Goal: Task Accomplishment & Management: Manage account settings

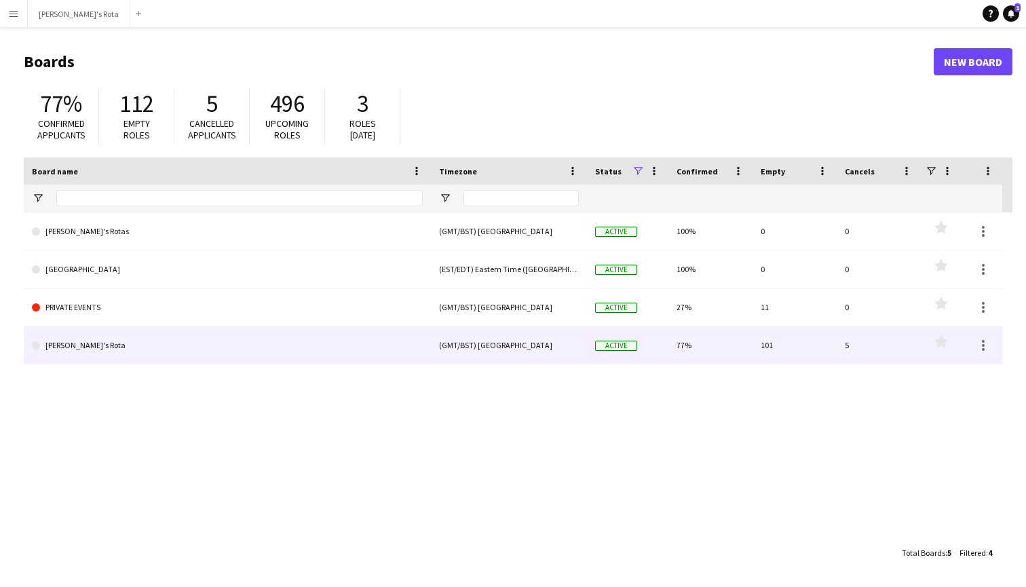
click at [71, 345] on link "[PERSON_NAME]'s Rota" at bounding box center [227, 345] width 391 height 38
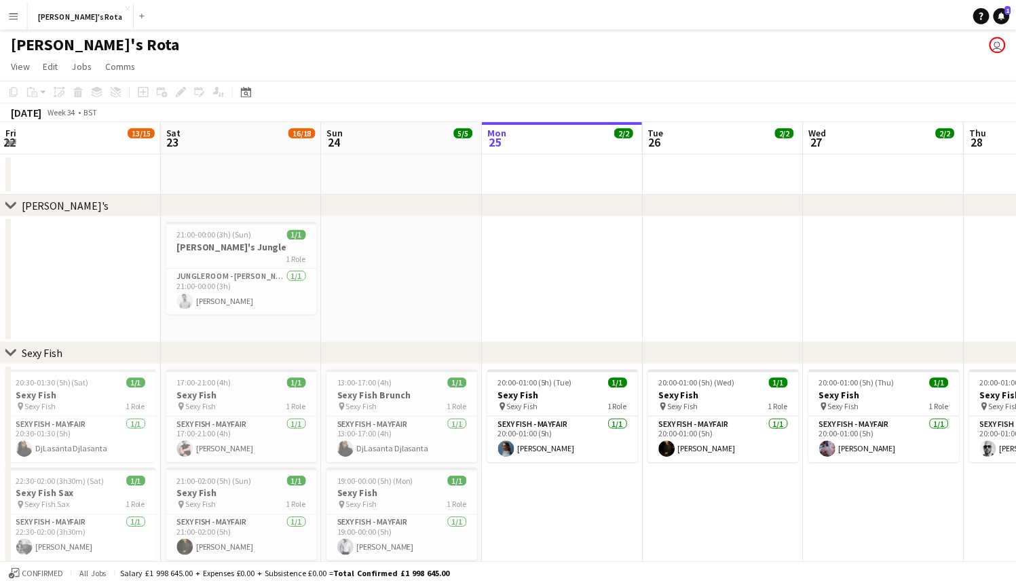
scroll to position [0, 324]
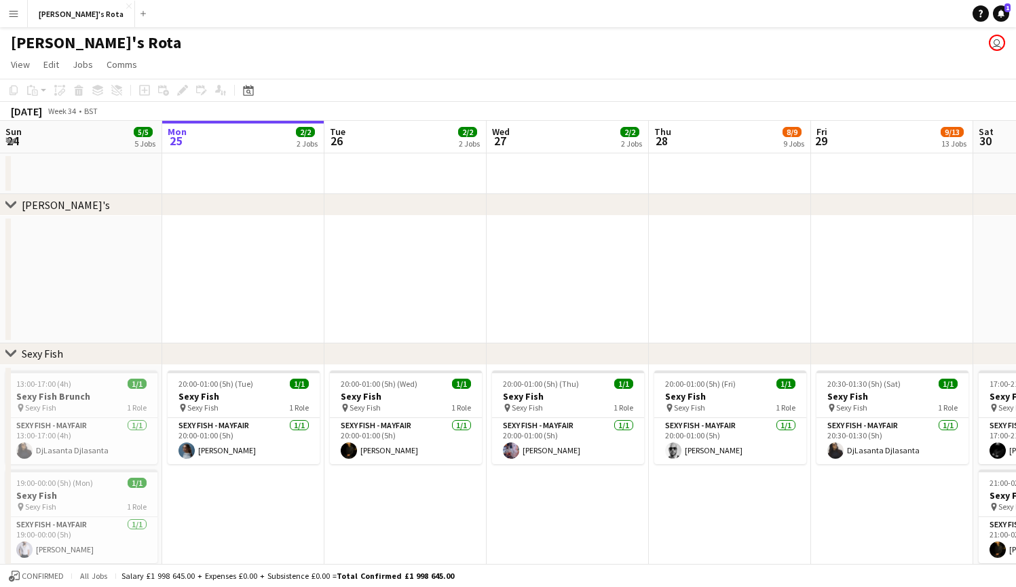
click at [12, 143] on app-icon "Expand/collapse" at bounding box center [10, 140] width 11 height 13
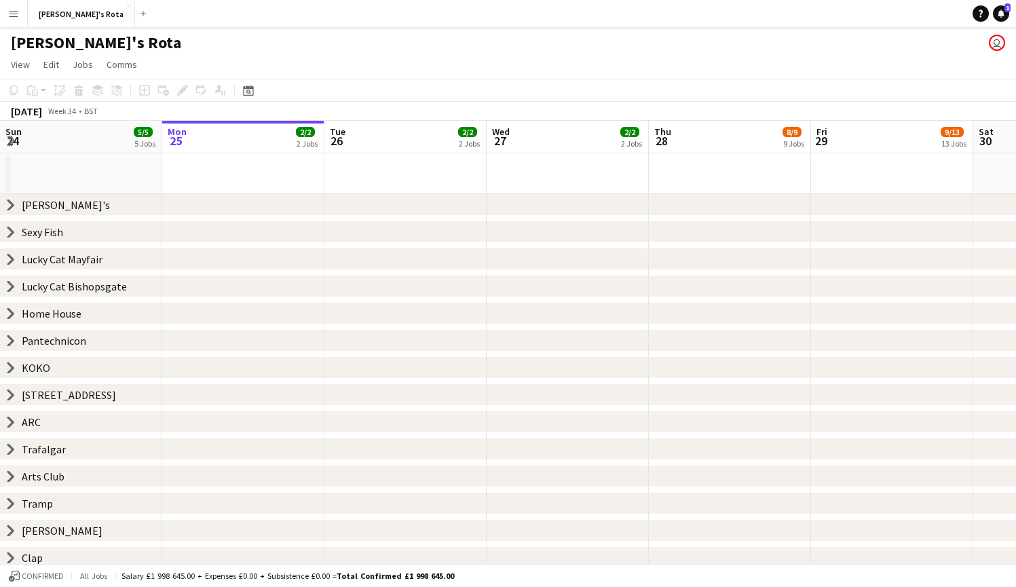
click at [12, 143] on app-icon "Expand/collapse" at bounding box center [9, 141] width 13 height 11
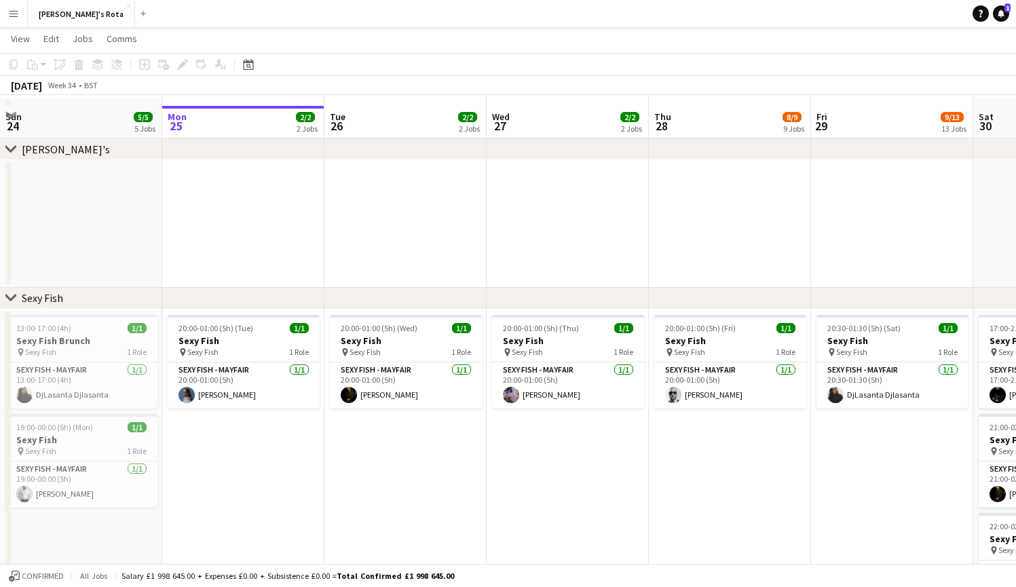
scroll to position [67, 0]
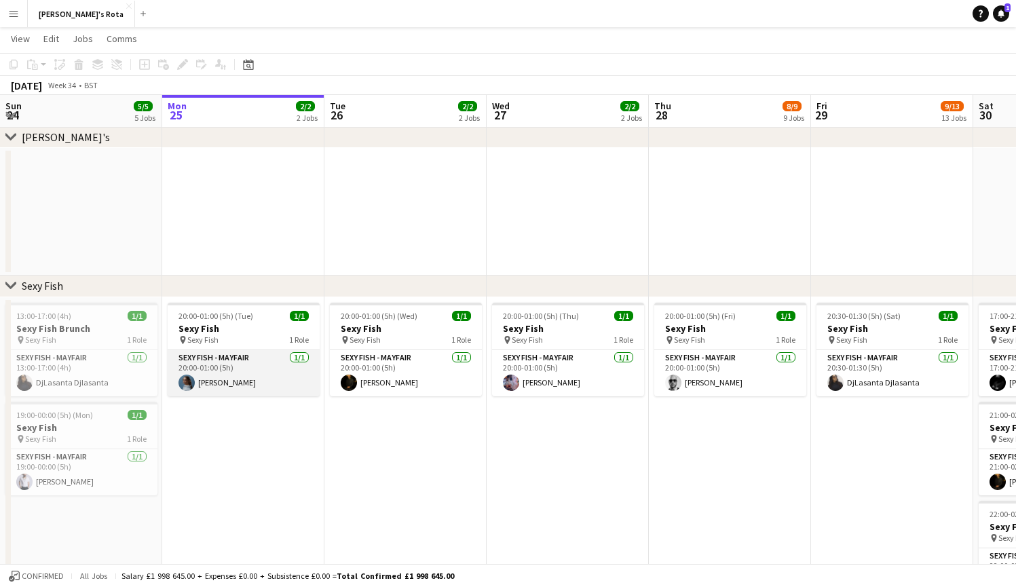
click at [249, 379] on app-card-role "SEXY FISH - MAYFAIR [DATE] 20:00-01:00 (5h) [PERSON_NAME]" at bounding box center [244, 373] width 152 height 46
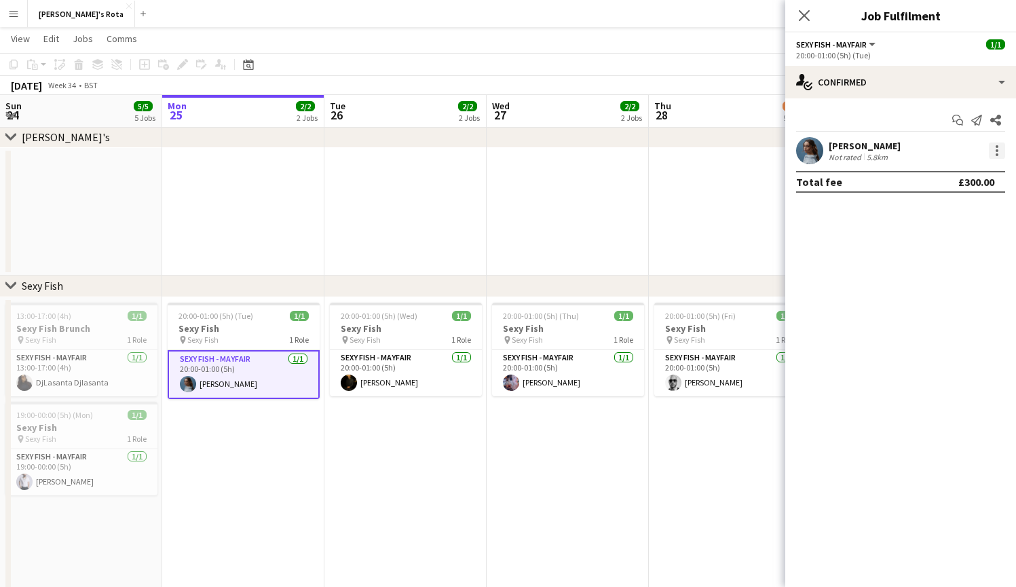
click at [999, 151] on div at bounding box center [997, 151] width 16 height 16
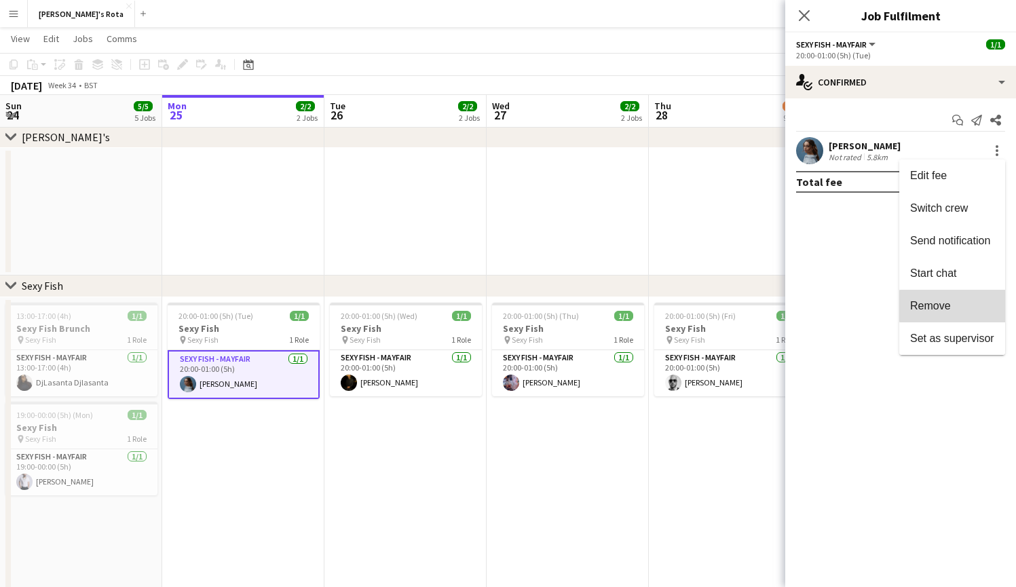
click at [956, 306] on span "Remove" at bounding box center [952, 306] width 84 height 12
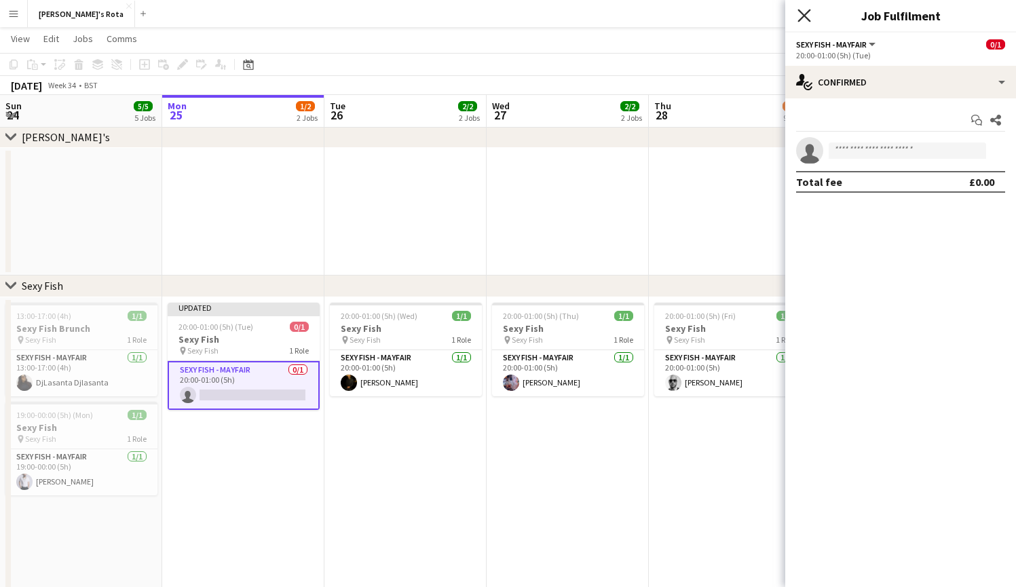
click at [804, 12] on icon "Close pop-in" at bounding box center [803, 15] width 13 height 13
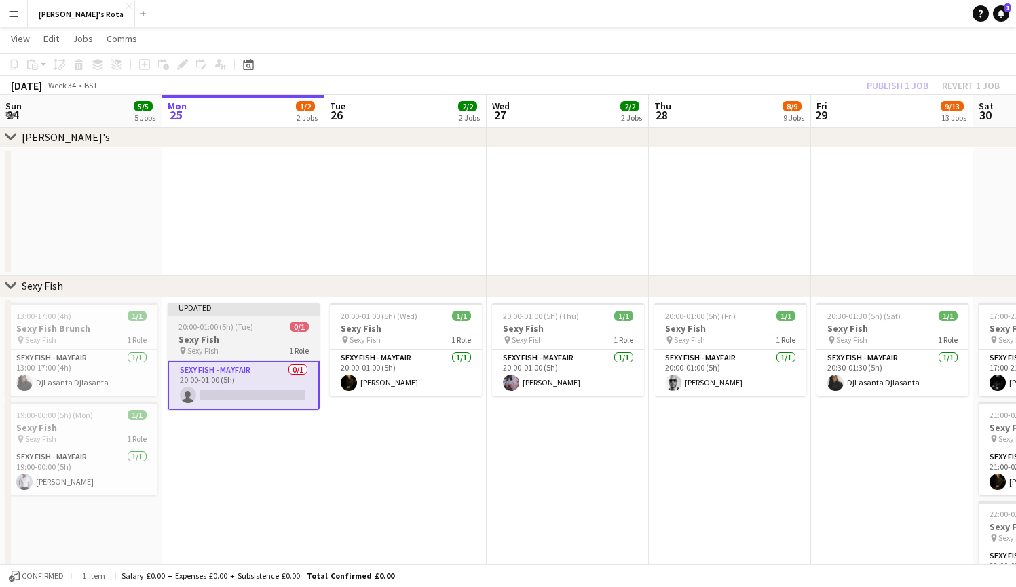
click at [242, 343] on h3 "Sexy Fish" at bounding box center [244, 339] width 152 height 12
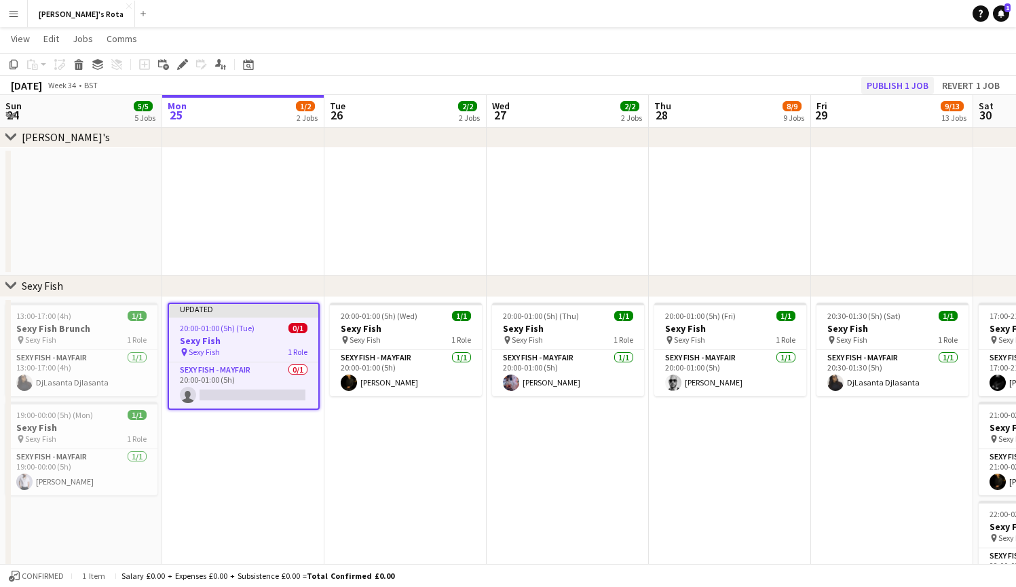
click at [914, 87] on button "Publish 1 job" at bounding box center [897, 86] width 73 height 18
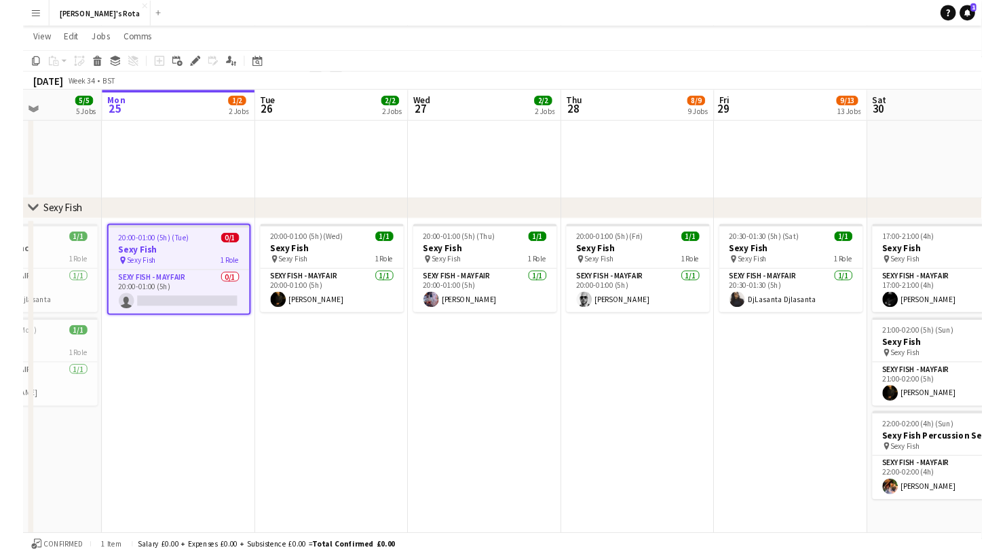
scroll to position [132, 0]
